Goal: Entertainment & Leisure: Browse casually

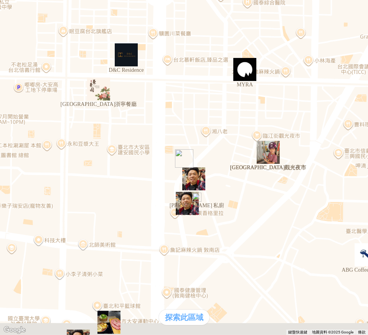
click at [259, 165] on div "熱門卡片" at bounding box center [184, 161] width 362 height 8
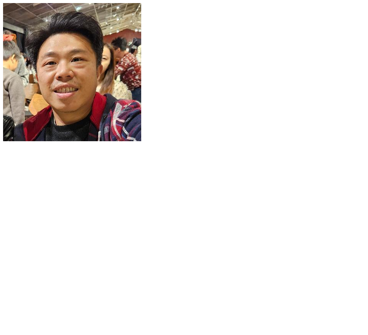
scroll to position [85, 0]
drag, startPoint x: 232, startPoint y: 71, endPoint x: 316, endPoint y: 85, distance: 84.7
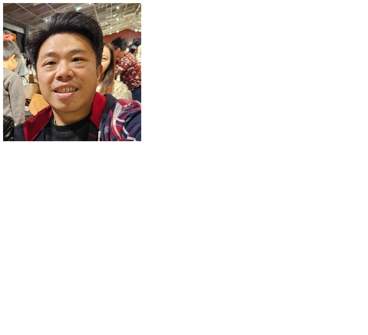
scroll to position [742, 0]
